Goal: Task Accomplishment & Management: Complete application form

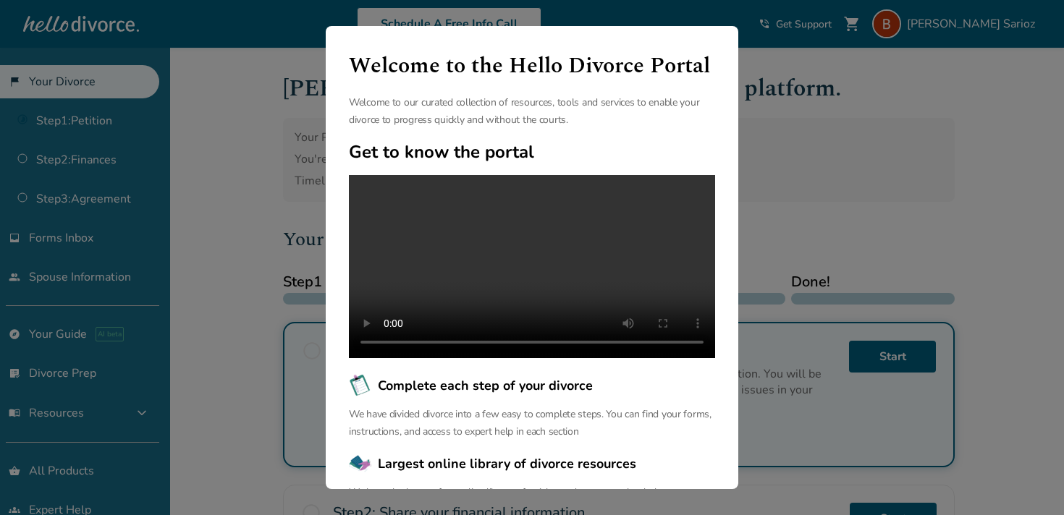
click at [786, 205] on div "Welcome to the Hello Divorce Portal Welcome to our curated collection of resour…" at bounding box center [532, 257] width 1064 height 515
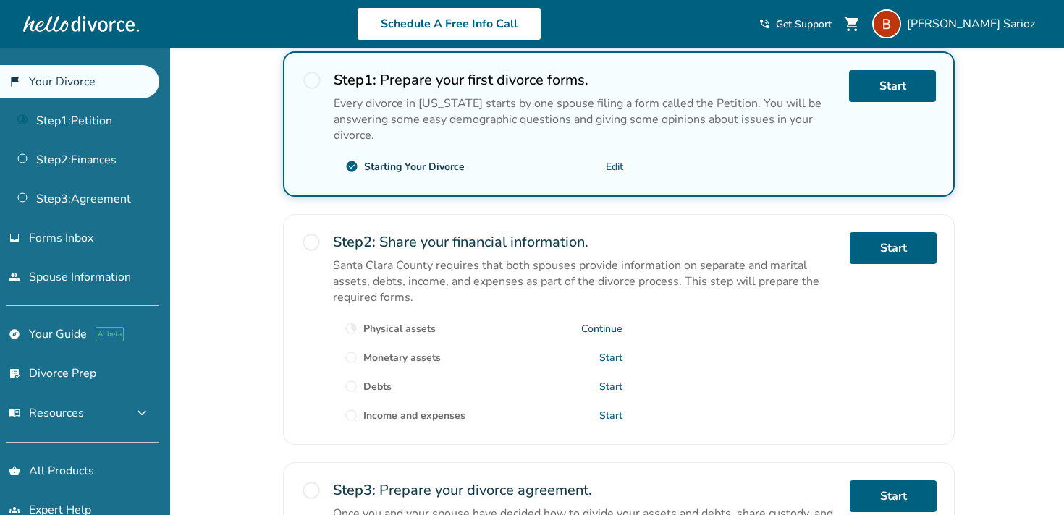
scroll to position [156, 0]
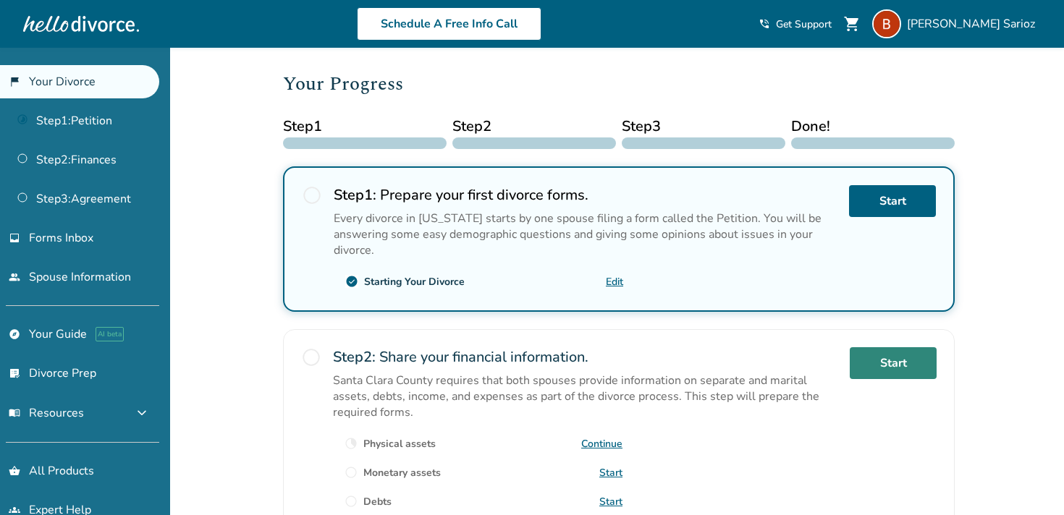
click at [858, 367] on link "Start" at bounding box center [892, 363] width 87 height 32
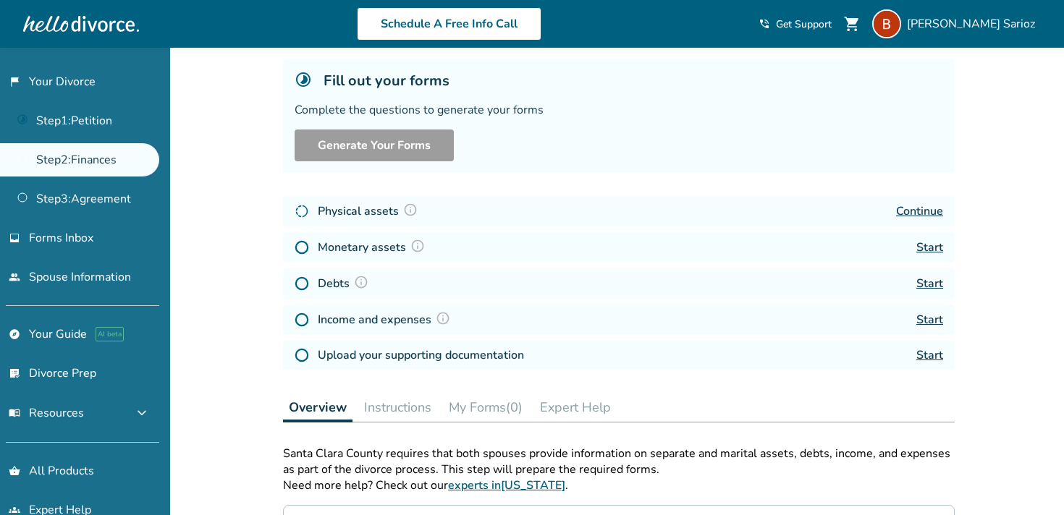
scroll to position [46, 0]
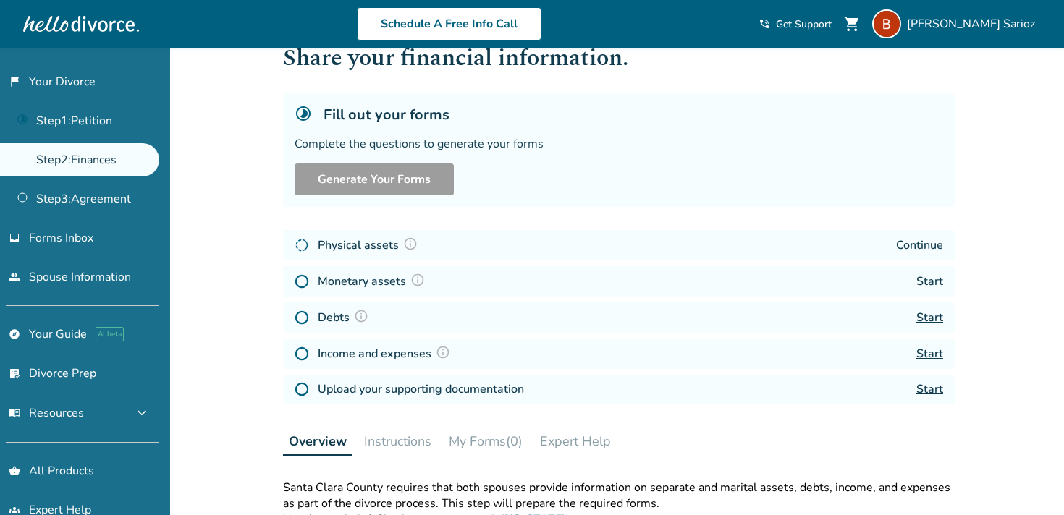
click at [912, 245] on link "Continue" at bounding box center [919, 245] width 47 height 16
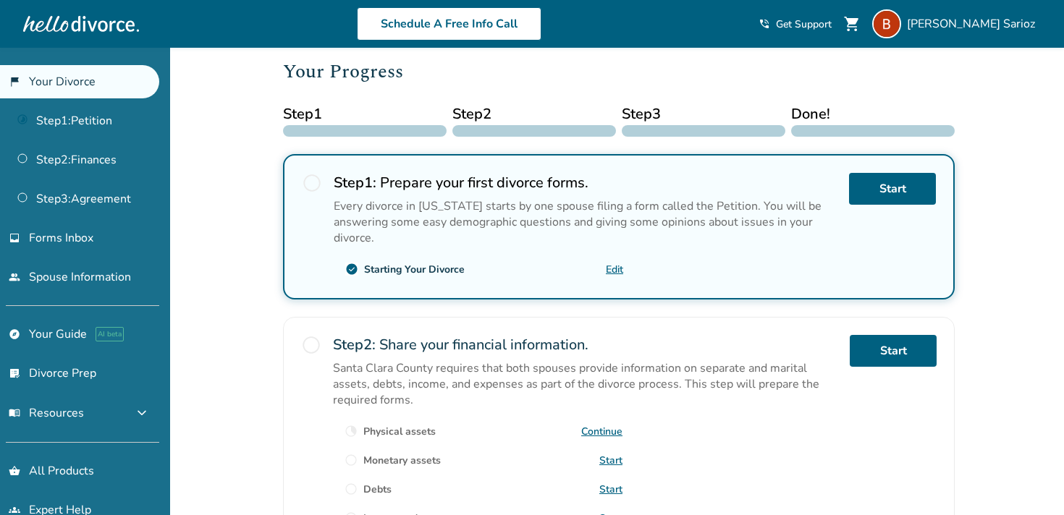
scroll to position [248, 0]
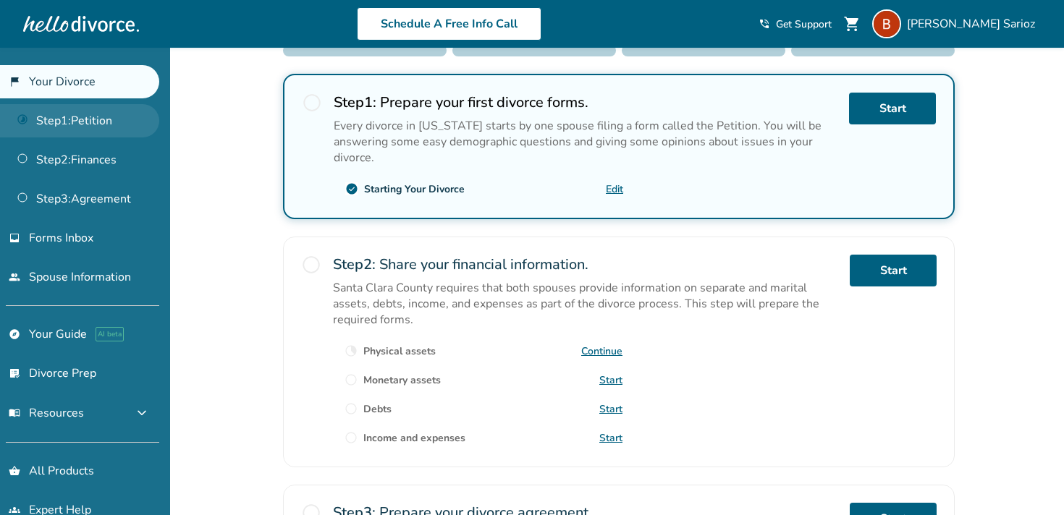
click at [98, 125] on link "Step 1 : Petition" at bounding box center [79, 120] width 159 height 33
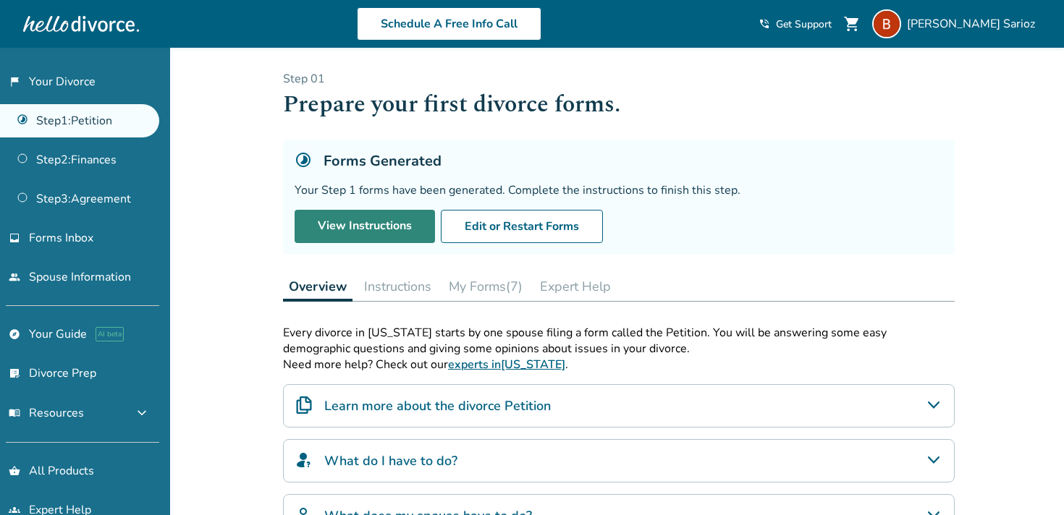
click at [365, 221] on link "View Instructions" at bounding box center [364, 226] width 140 height 33
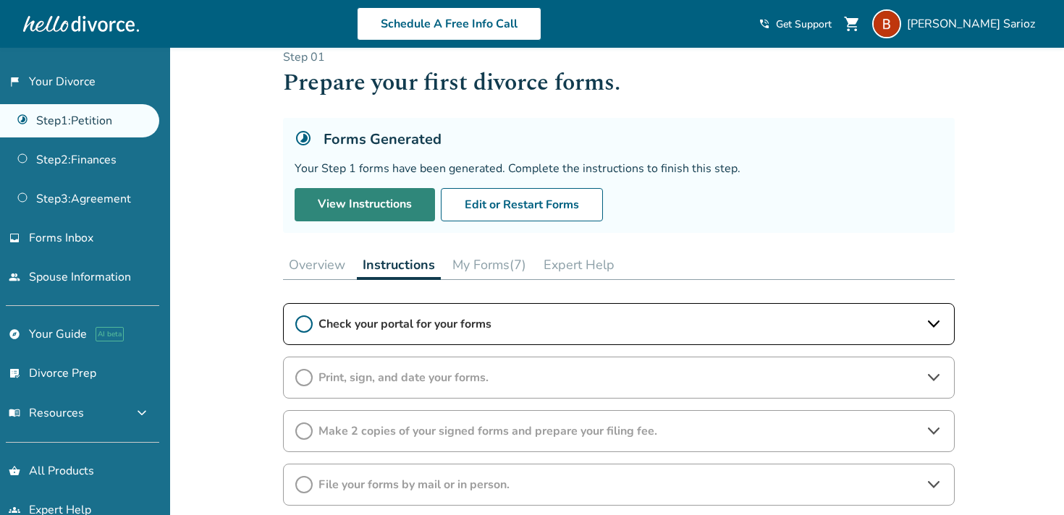
scroll to position [102, 0]
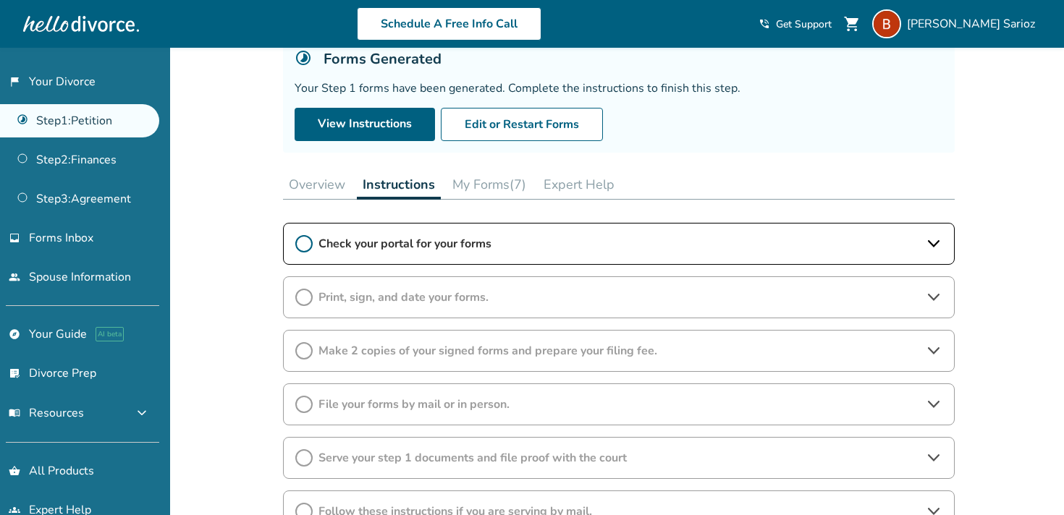
click at [441, 236] on span "Check your portal for your forms" at bounding box center [618, 244] width 601 height 16
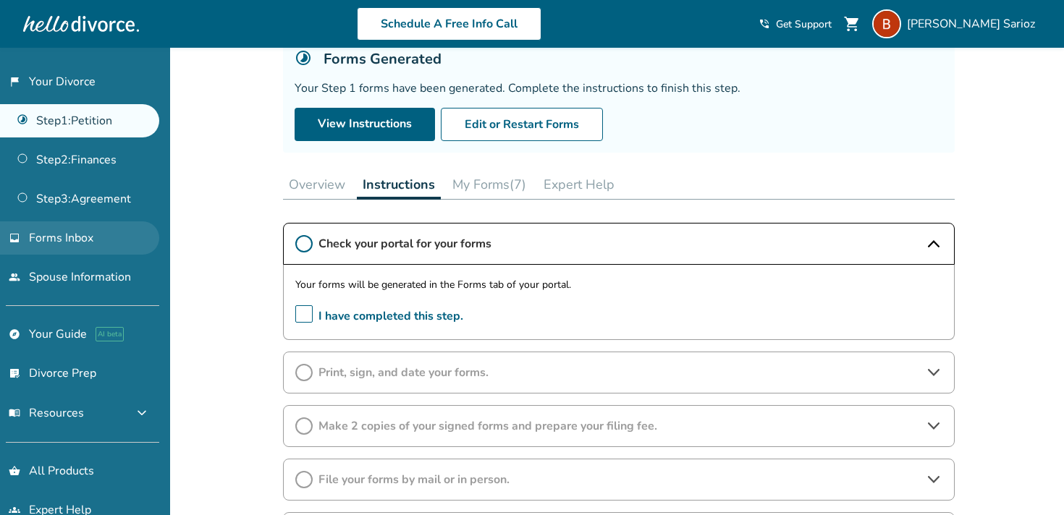
click at [93, 243] on link "inbox Forms Inbox" at bounding box center [79, 237] width 159 height 33
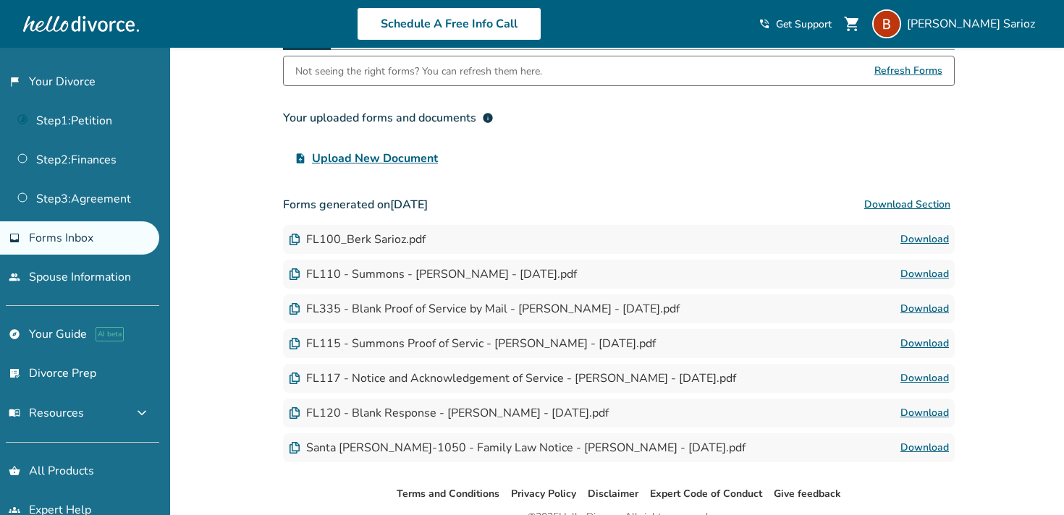
click at [925, 239] on link "Download" at bounding box center [924, 239] width 48 height 17
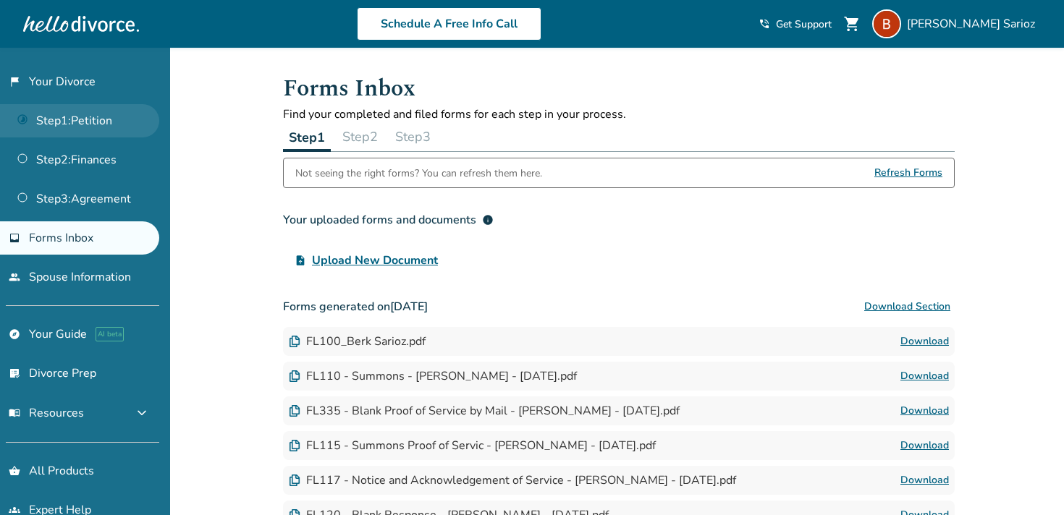
click at [79, 119] on link "Step 1 : Petition" at bounding box center [79, 120] width 159 height 33
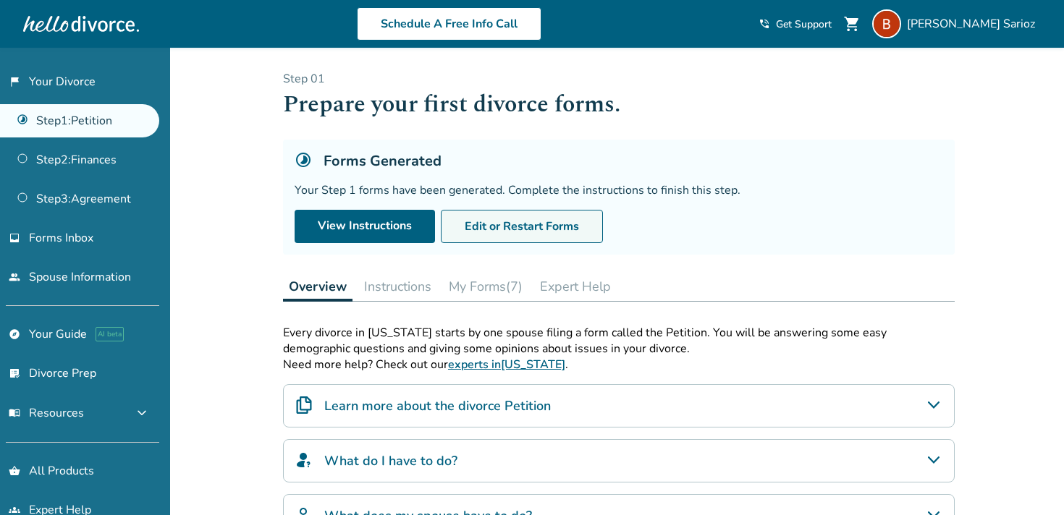
click at [496, 232] on button "Edit or Restart Forms" at bounding box center [522, 226] width 162 height 33
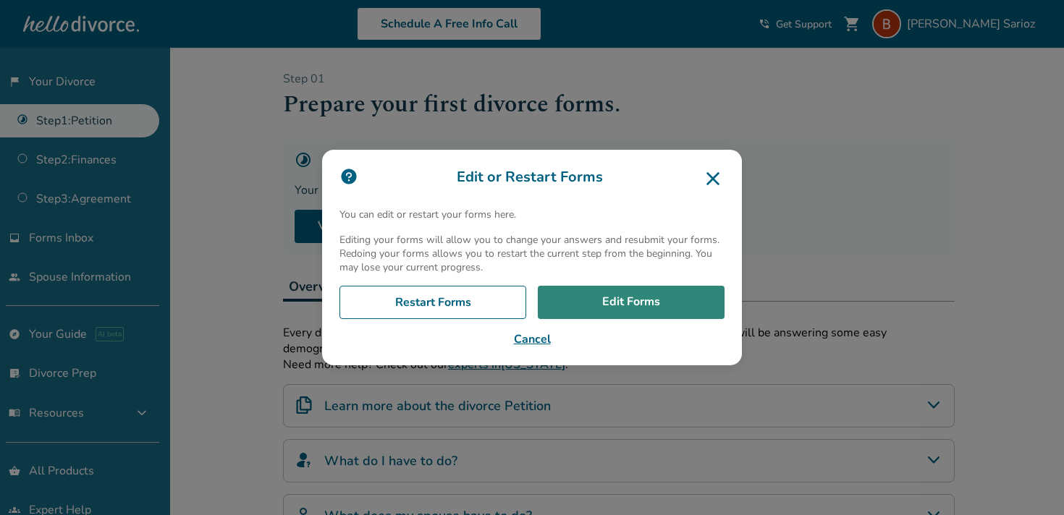
click at [605, 305] on link "Edit Forms" at bounding box center [631, 302] width 187 height 33
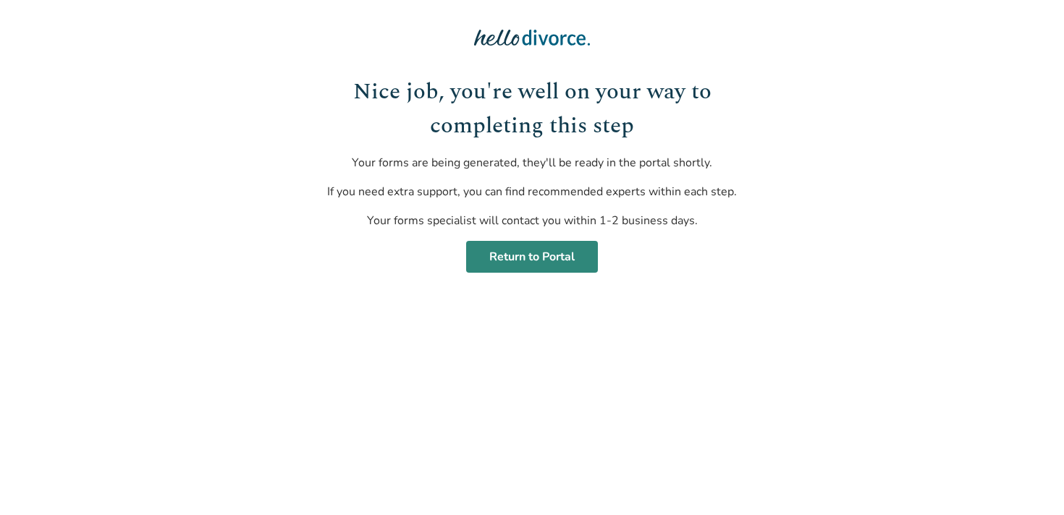
click at [533, 265] on link "Return to Portal" at bounding box center [532, 257] width 132 height 32
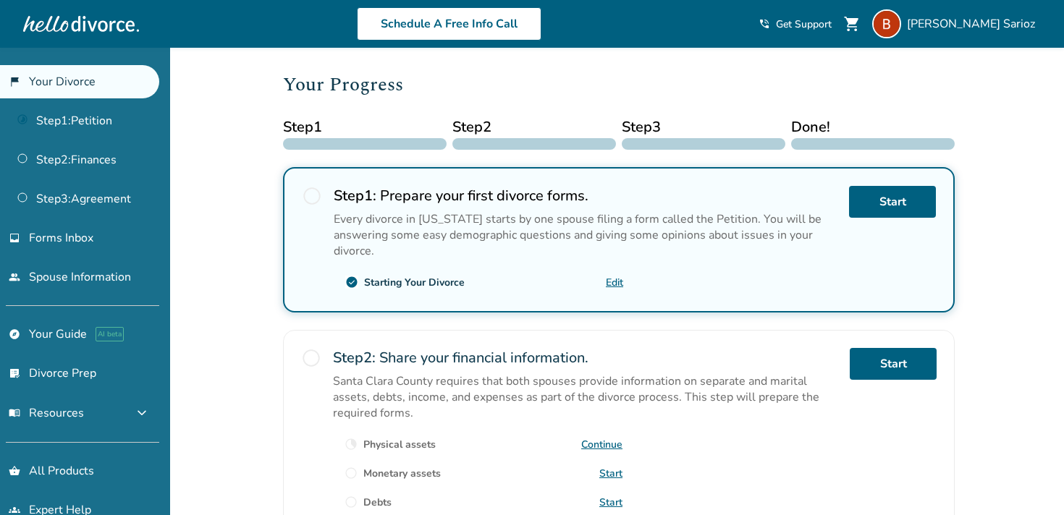
scroll to position [156, 0]
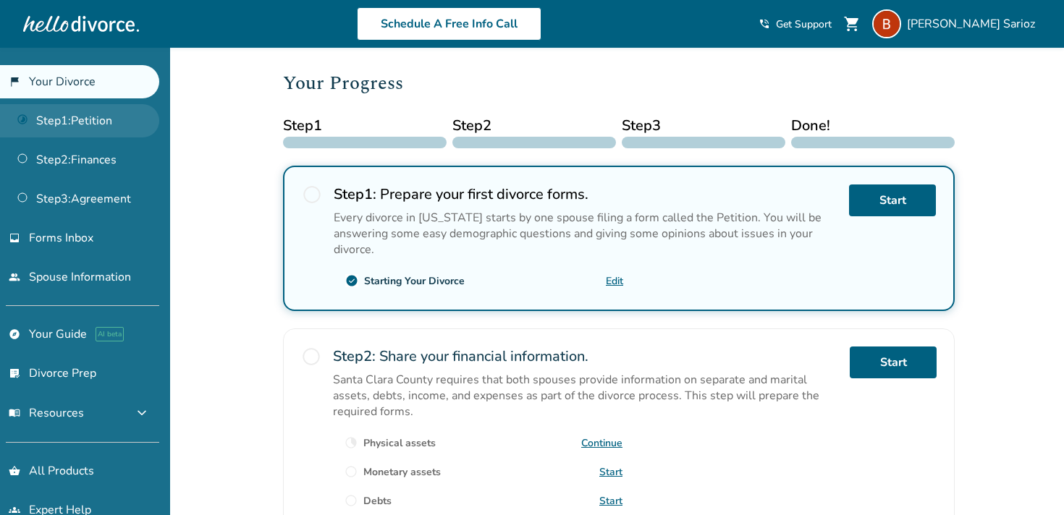
click at [88, 126] on link "Step 1 : Petition" at bounding box center [79, 120] width 159 height 33
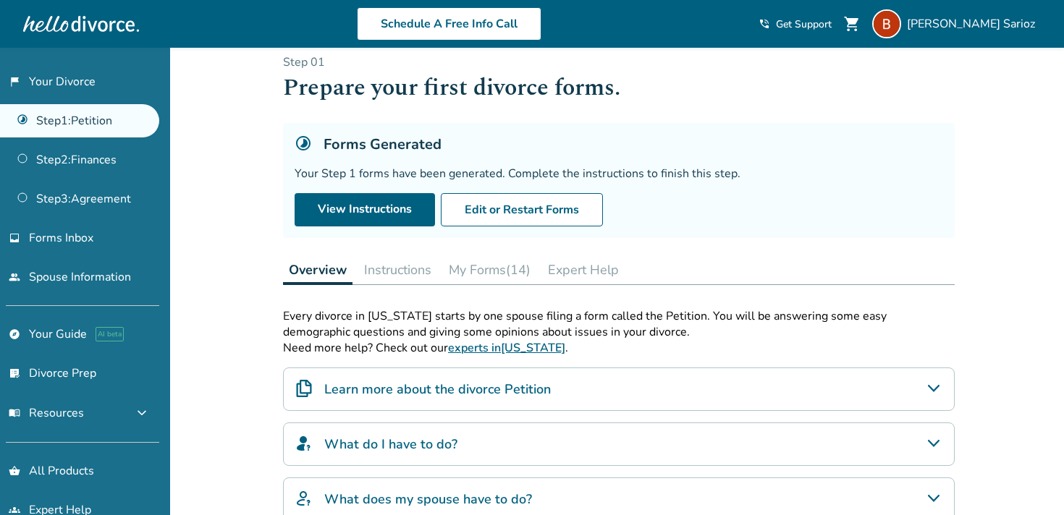
scroll to position [18, 0]
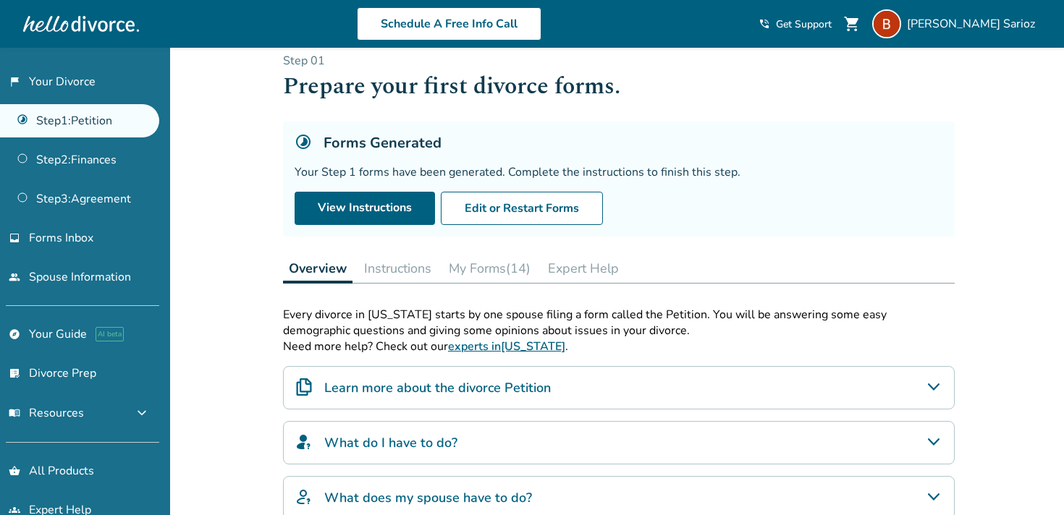
click at [484, 272] on button "My Forms (14)" at bounding box center [489, 268] width 93 height 29
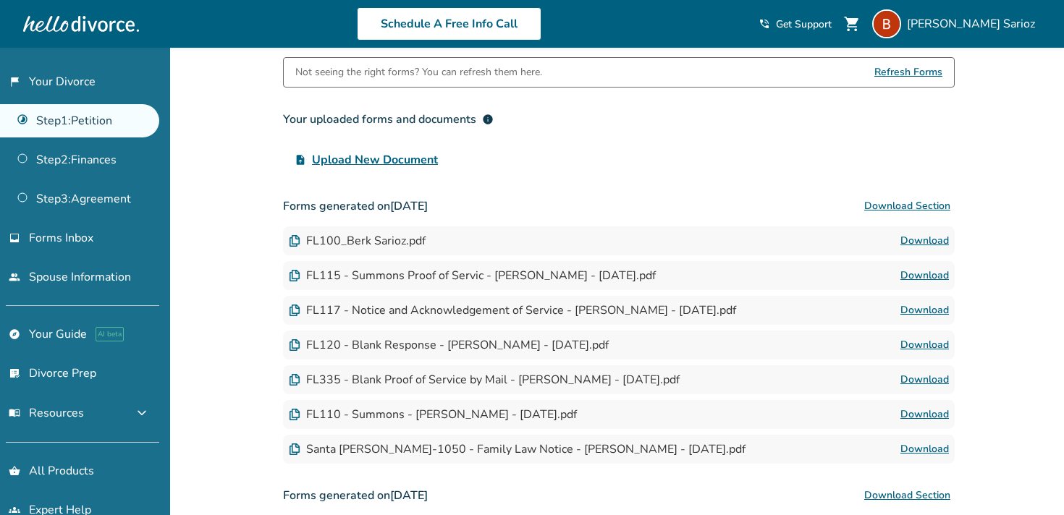
scroll to position [276, 0]
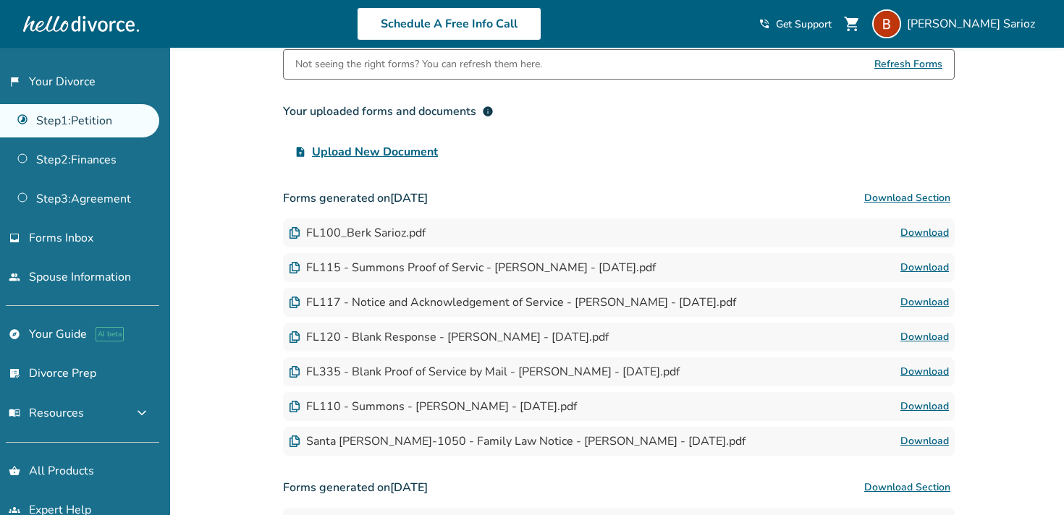
click at [916, 234] on link "Download" at bounding box center [924, 232] width 48 height 17
